Goal: Register for event/course

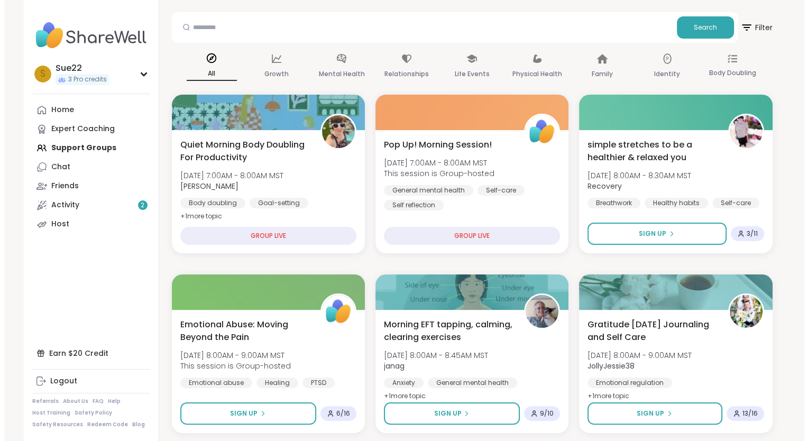
scroll to position [159, 0]
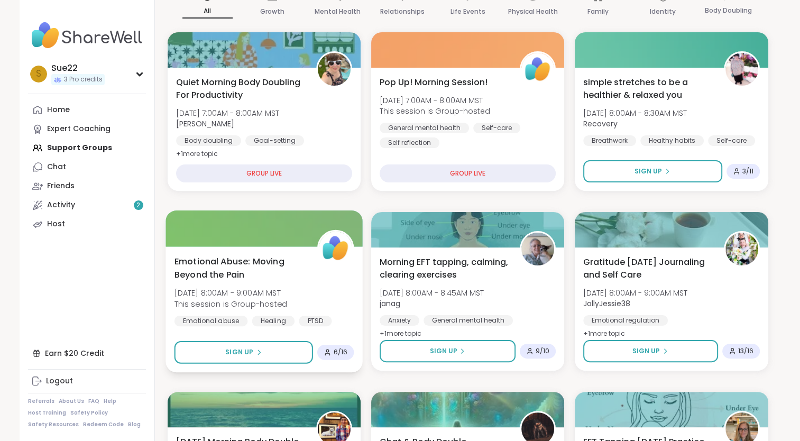
click at [241, 256] on span "Emotional Abuse: Moving Beyond the Pain" at bounding box center [239, 268] width 131 height 26
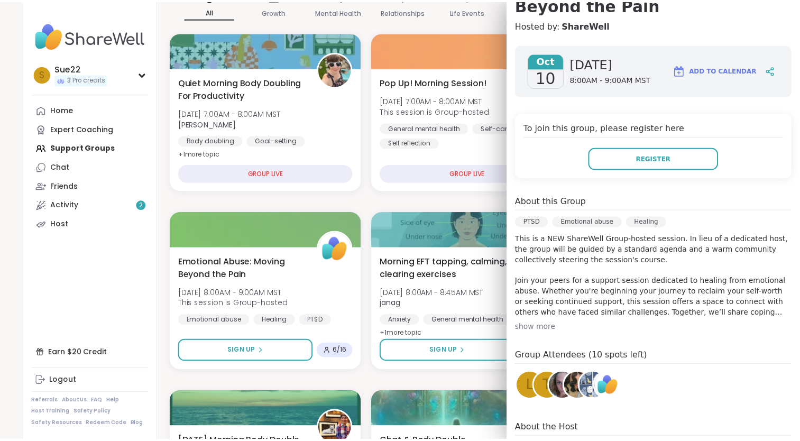
scroll to position [49, 0]
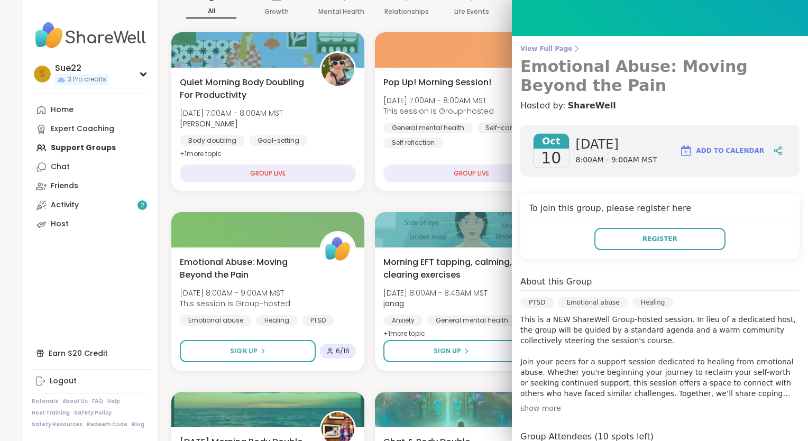
click at [574, 62] on h3 "Emotional Abuse: Moving Beyond the Pain" at bounding box center [660, 76] width 279 height 38
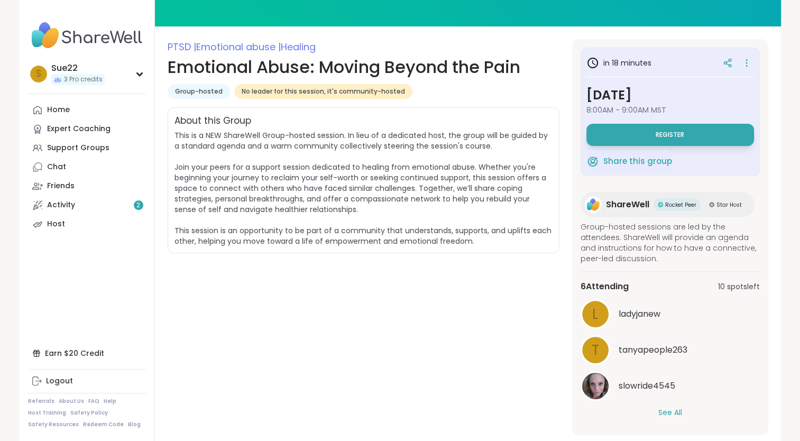
scroll to position [212, 0]
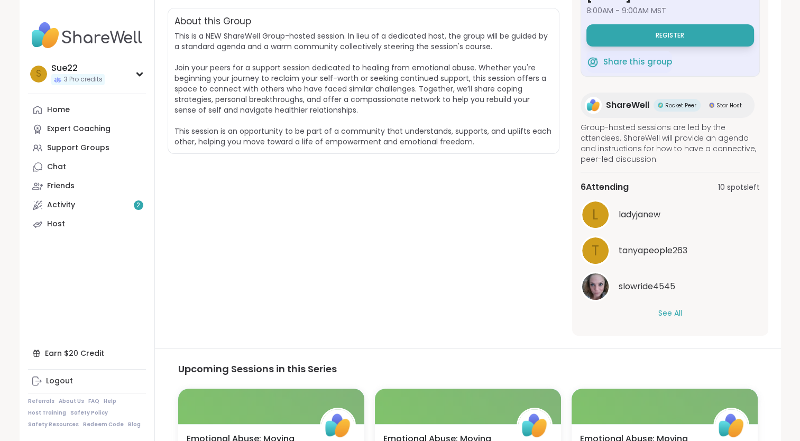
click at [675, 312] on button "See All" at bounding box center [671, 313] width 24 height 11
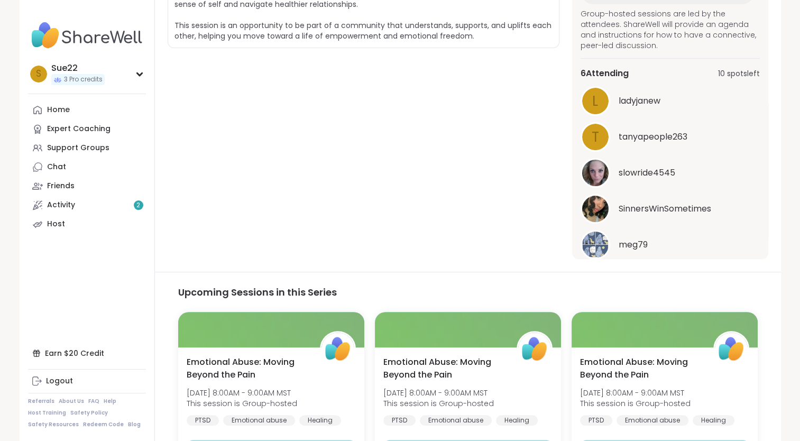
scroll to position [0, 0]
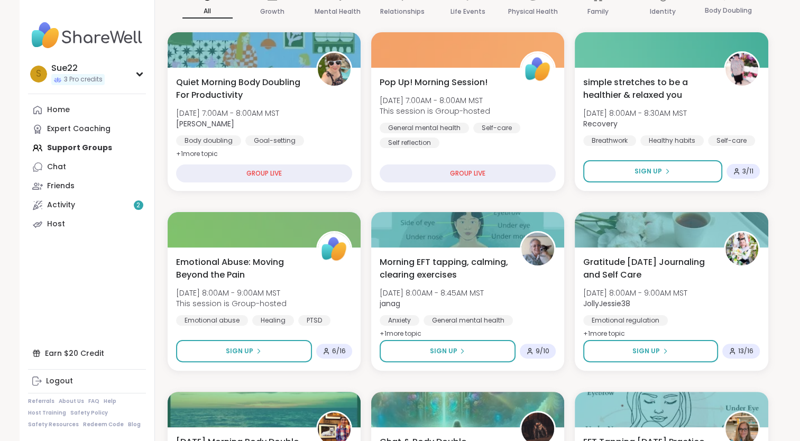
scroll to position [317, 0]
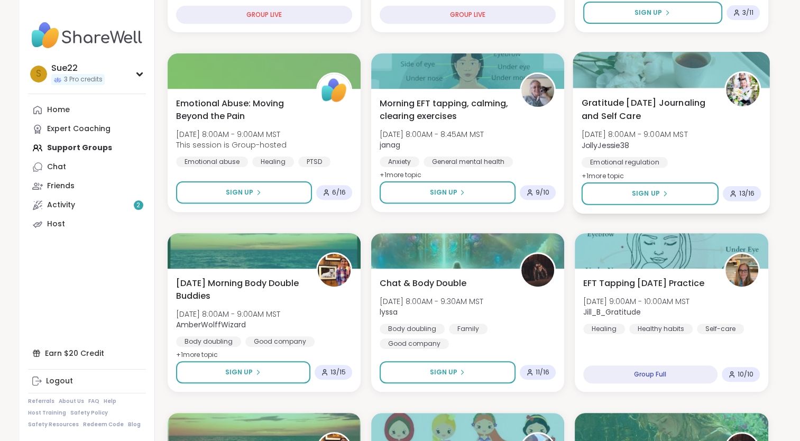
click at [642, 103] on span "Gratitude [DATE] Journaling and Self Care" at bounding box center [647, 109] width 131 height 26
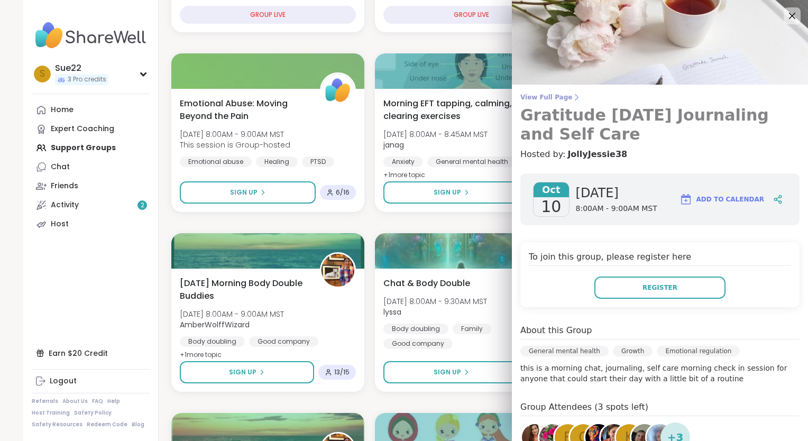
click at [631, 114] on h3 "Gratitude [DATE] Journaling and Self Care" at bounding box center [660, 125] width 279 height 38
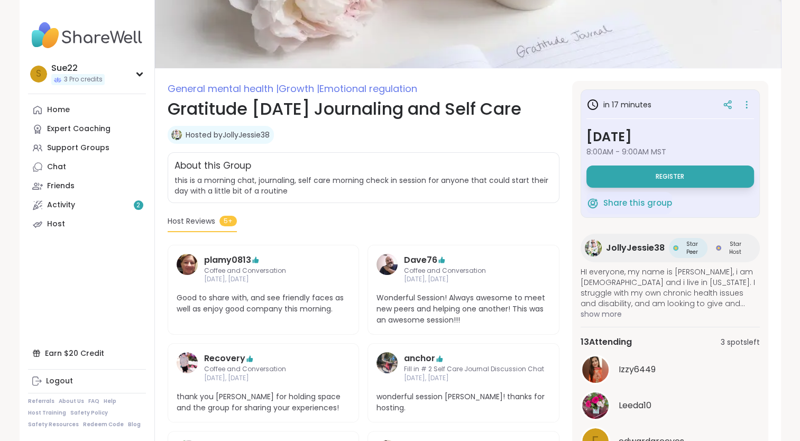
scroll to position [159, 0]
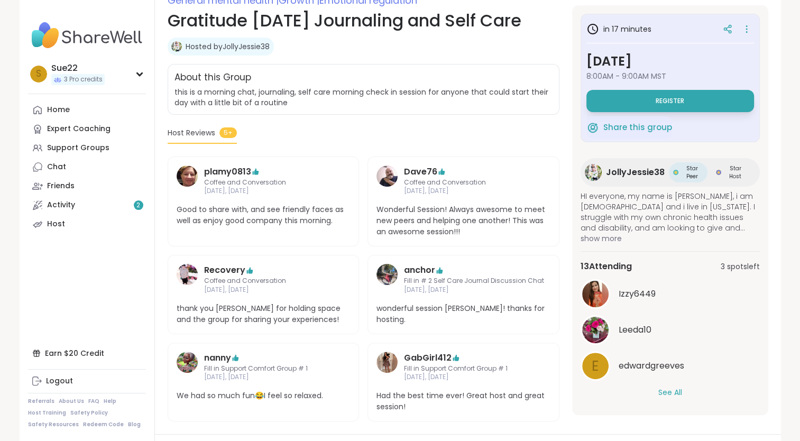
click at [676, 389] on button "See All" at bounding box center [671, 392] width 24 height 11
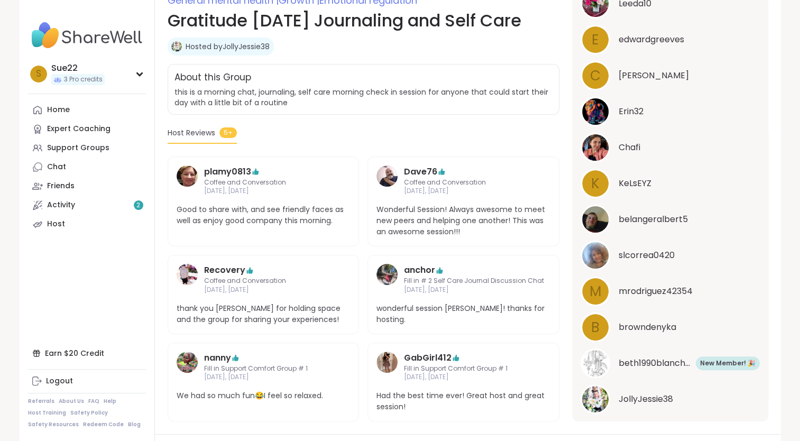
scroll to position [343, 0]
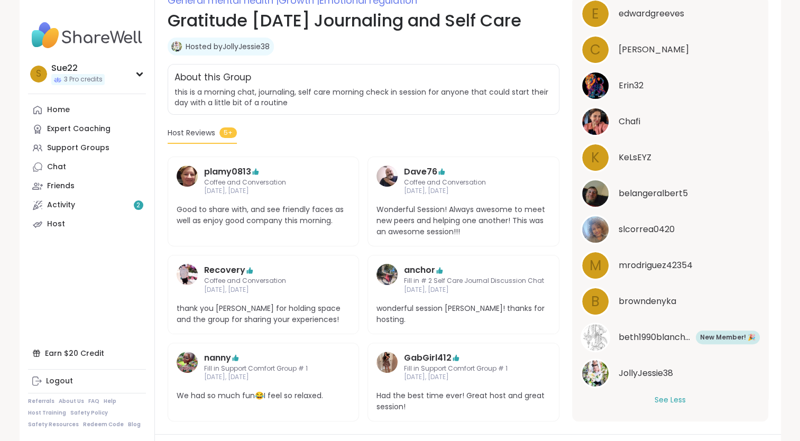
click at [637, 372] on span "JollyJessie38" at bounding box center [646, 373] width 54 height 13
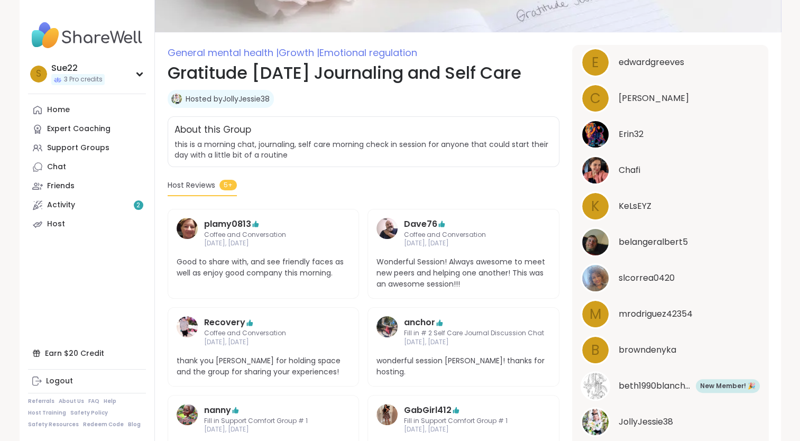
scroll to position [0, 0]
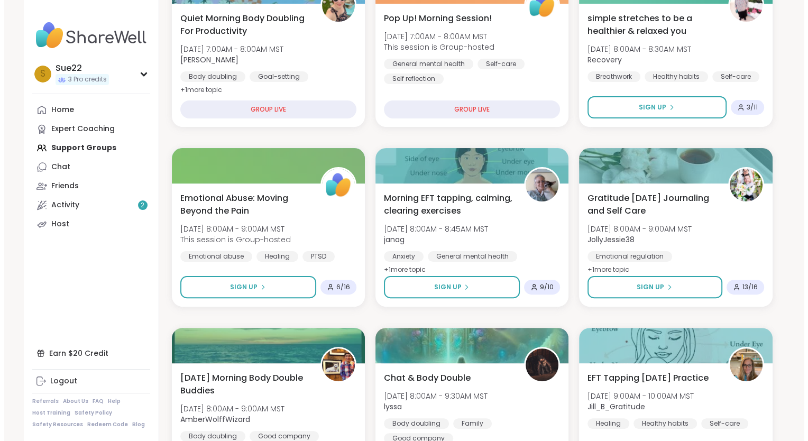
scroll to position [322, 0]
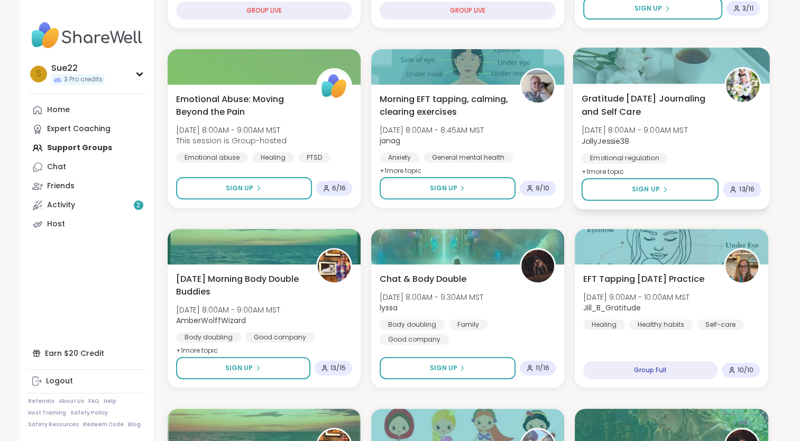
click at [605, 167] on span "+ 1 more topic" at bounding box center [603, 171] width 43 height 8
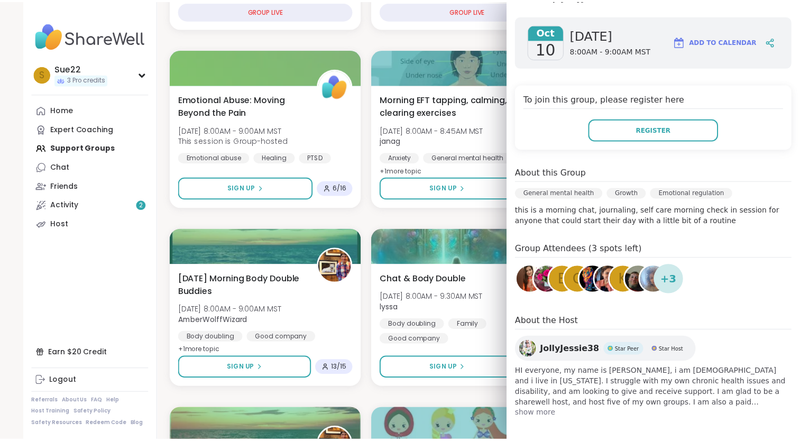
scroll to position [161, 0]
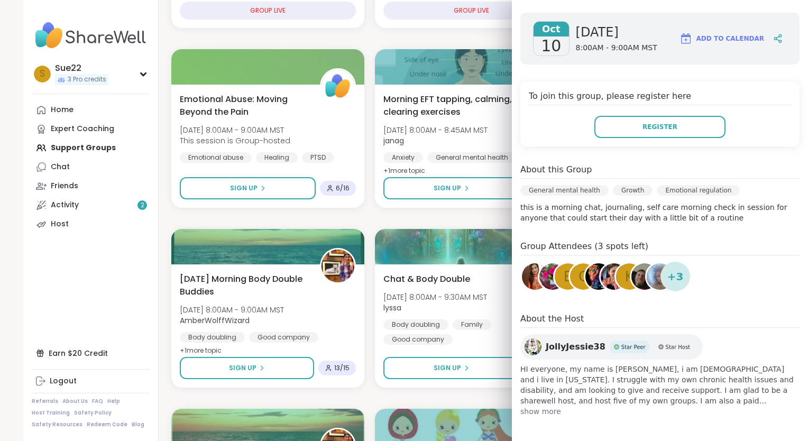
click at [535, 409] on span "show more" at bounding box center [660, 411] width 279 height 11
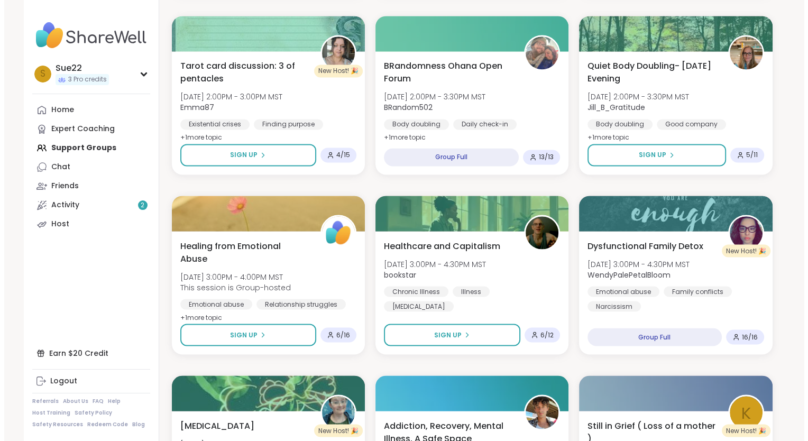
scroll to position [1856, 0]
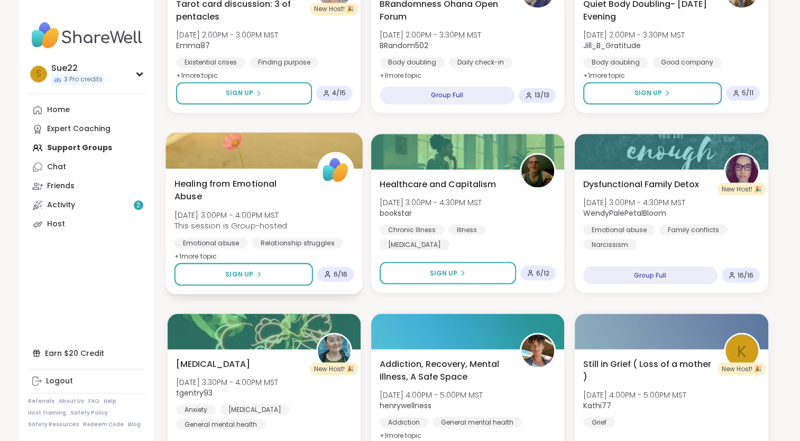
click at [232, 179] on span "Healing from Emotional Abuse" at bounding box center [239, 190] width 131 height 26
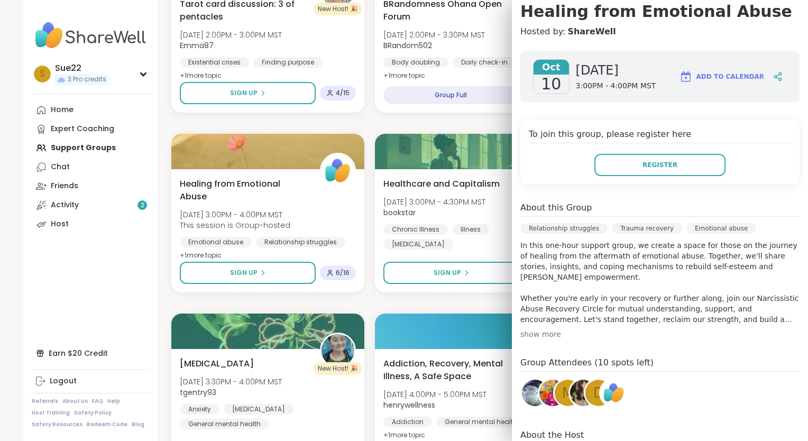
scroll to position [106, 0]
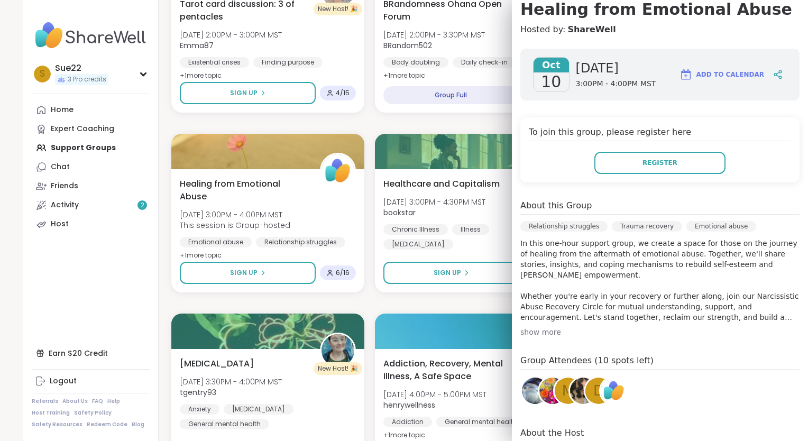
click at [527, 332] on div "show more" at bounding box center [660, 332] width 279 height 11
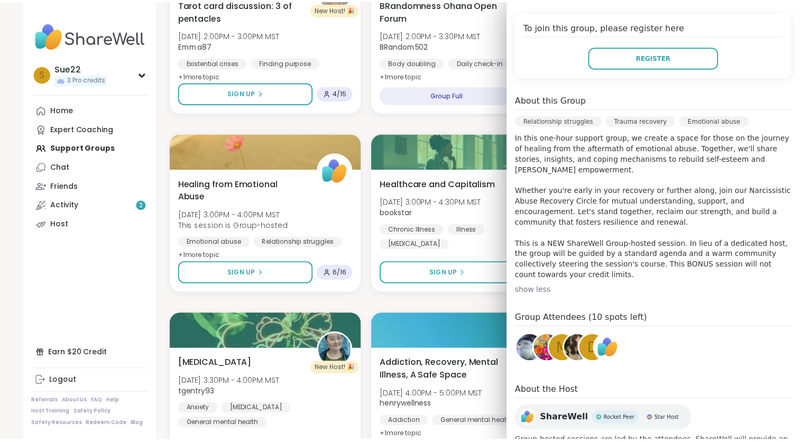
scroll to position [0, 0]
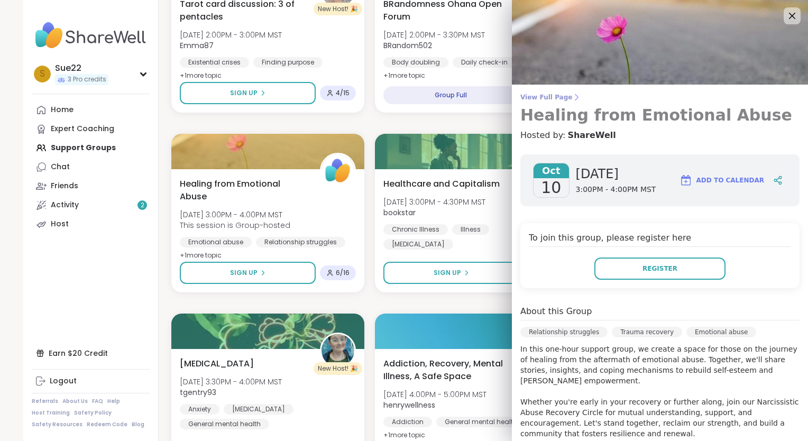
click at [620, 114] on h3 "Healing from Emotional Abuse" at bounding box center [660, 115] width 279 height 19
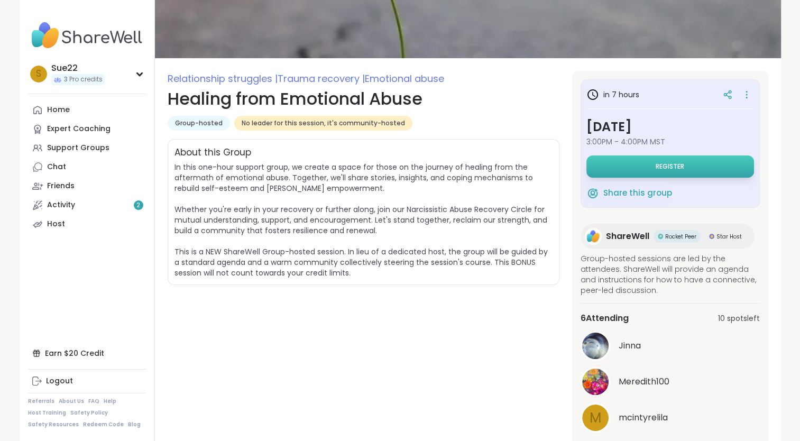
scroll to position [212, 0]
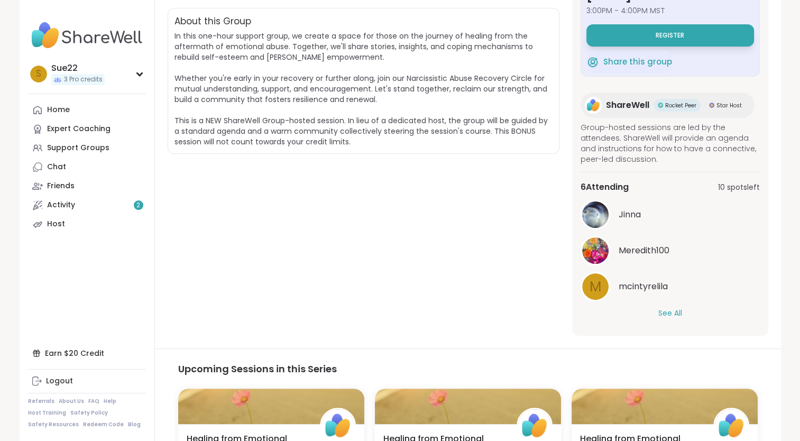
click at [667, 312] on button "See All" at bounding box center [671, 313] width 24 height 11
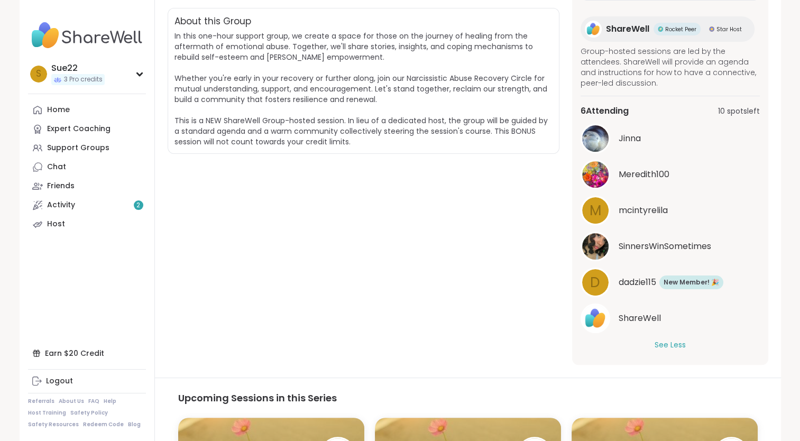
scroll to position [81, 0]
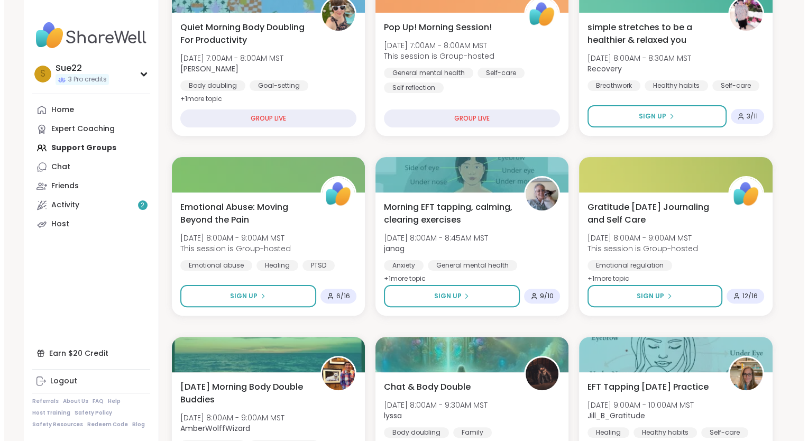
scroll to position [267, 0]
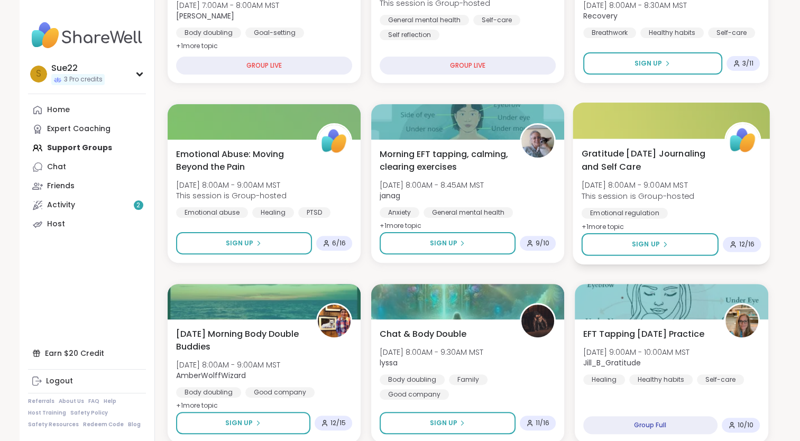
click at [631, 153] on span "Gratitude [DATE] Journaling and Self Care" at bounding box center [647, 160] width 131 height 26
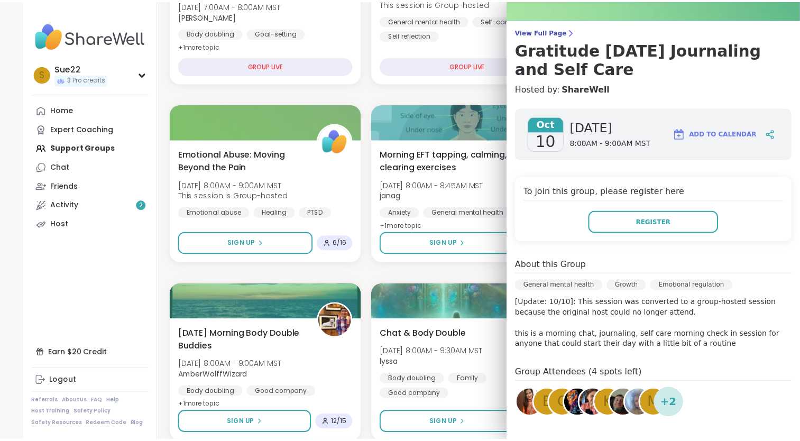
scroll to position [53, 0]
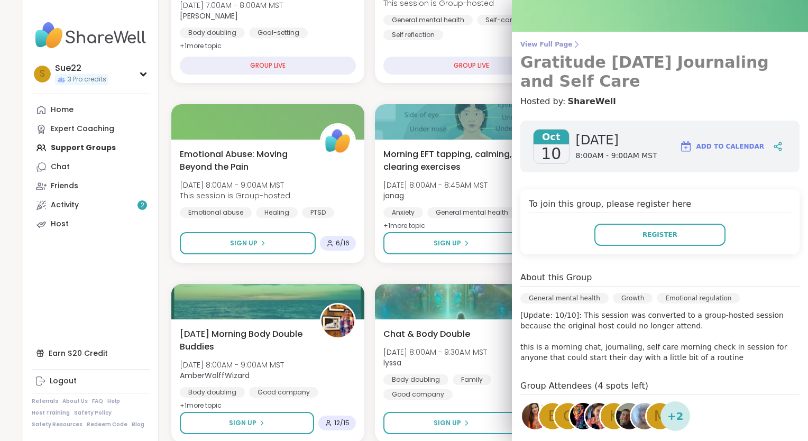
click at [608, 58] on h3 "Gratitude [DATE] Journaling and Self Care" at bounding box center [660, 72] width 279 height 38
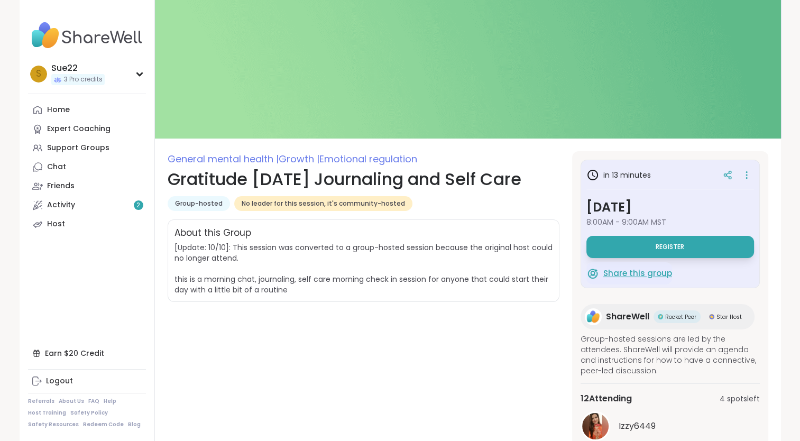
scroll to position [135, 0]
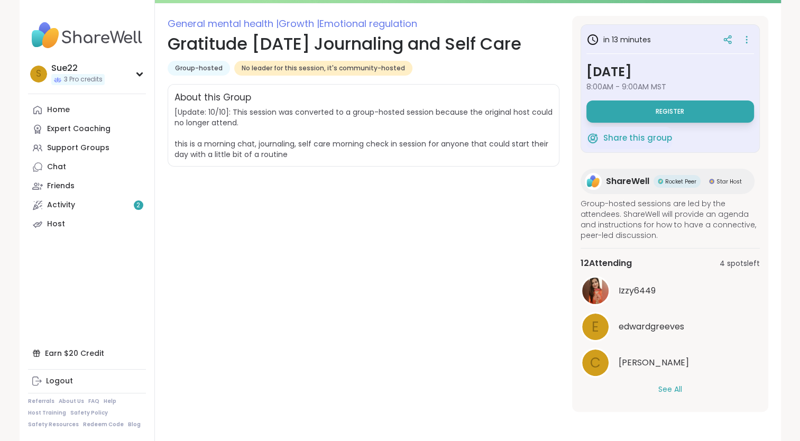
click at [673, 388] on button "See All" at bounding box center [671, 389] width 24 height 11
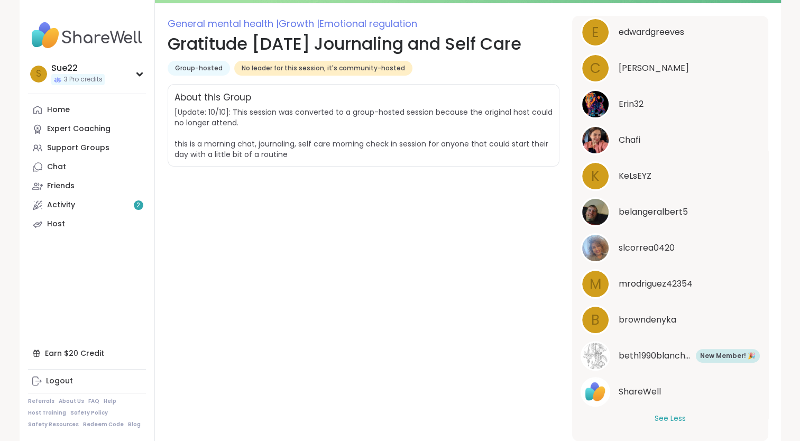
scroll to position [297, 0]
click at [76, 203] on link "Activity 2" at bounding box center [87, 205] width 118 height 19
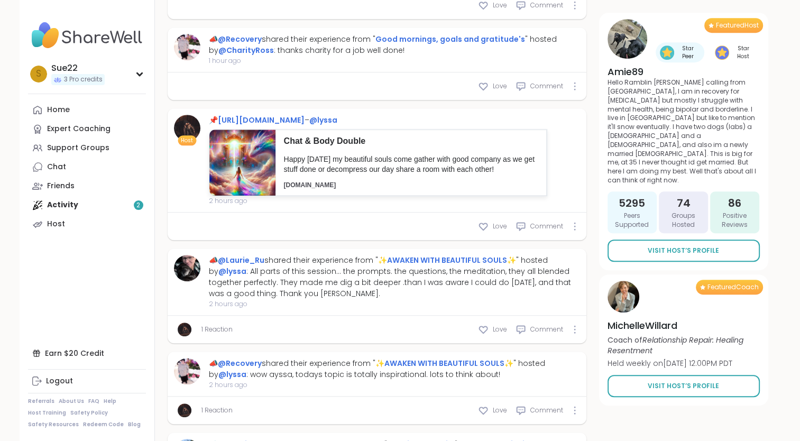
scroll to position [794, 0]
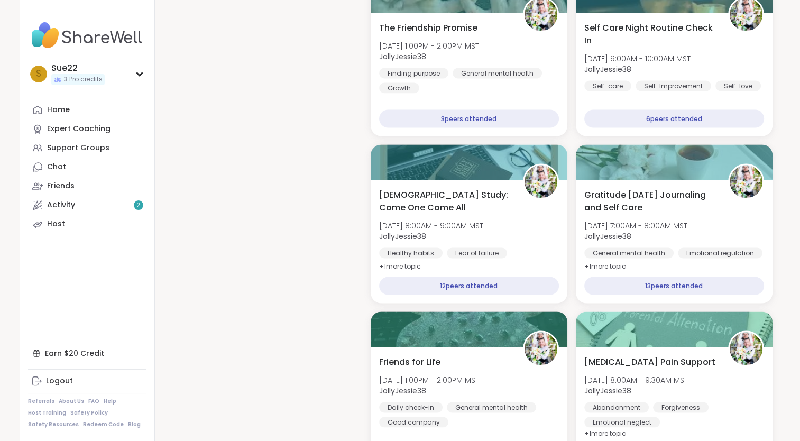
scroll to position [2115, 0]
